Goal: Find specific page/section

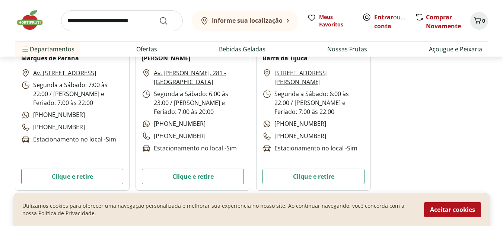
scroll to position [856, 0]
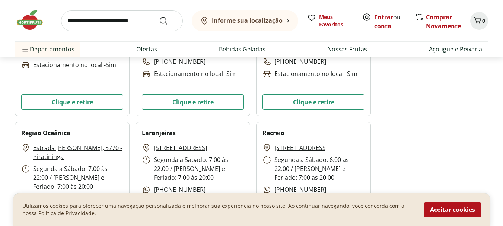
drag, startPoint x: 56, startPoint y: 152, endPoint x: 415, endPoint y: 142, distance: 358.8
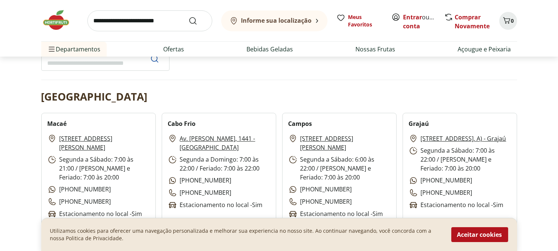
scroll to position [120, 0]
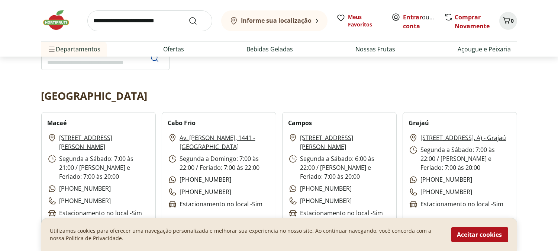
click at [83, 64] on input "Buscar lojas" at bounding box center [105, 62] width 128 height 15
paste input "**********"
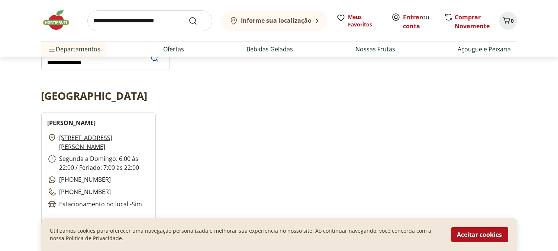
drag, startPoint x: 45, startPoint y: 62, endPoint x: 25, endPoint y: 62, distance: 20.8
click at [25, 62] on div "Informe sua localização Entrar ou Criar conta 0 Informe sua localização Meus Fa…" at bounding box center [279, 232] width 558 height 704
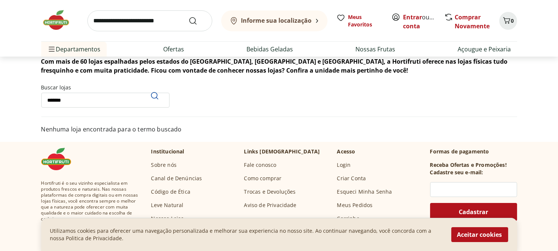
scroll to position [79, 0]
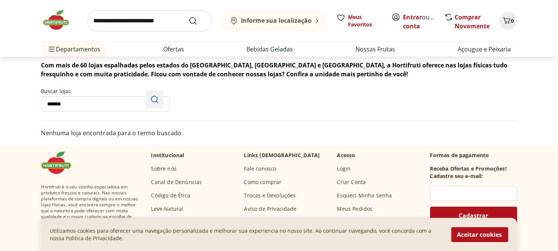
click at [153, 100] on icon "Pesquisar" at bounding box center [154, 99] width 9 height 9
click at [80, 106] on input "*******" at bounding box center [105, 103] width 128 height 15
type input "**********"
click at [153, 101] on icon "Pesquisar" at bounding box center [154, 99] width 9 height 9
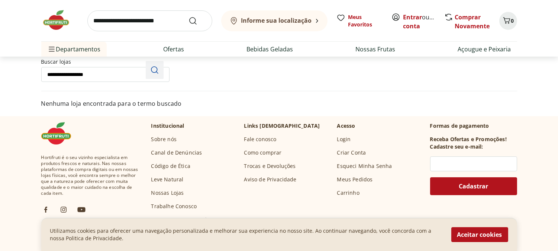
scroll to position [0, 0]
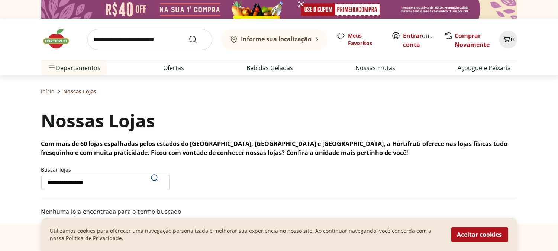
drag, startPoint x: 2, startPoint y: 160, endPoint x: 0, endPoint y: 155, distance: 5.7
click at [159, 177] on div "Pesquisar" at bounding box center [155, 178] width 18 height 18
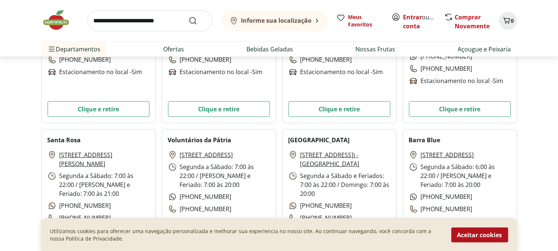
scroll to position [1074, 0]
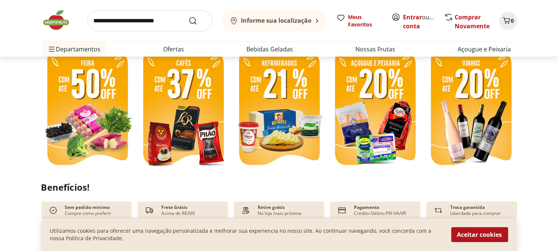
scroll to position [206, 0]
